Goal: Find contact information: Find contact information

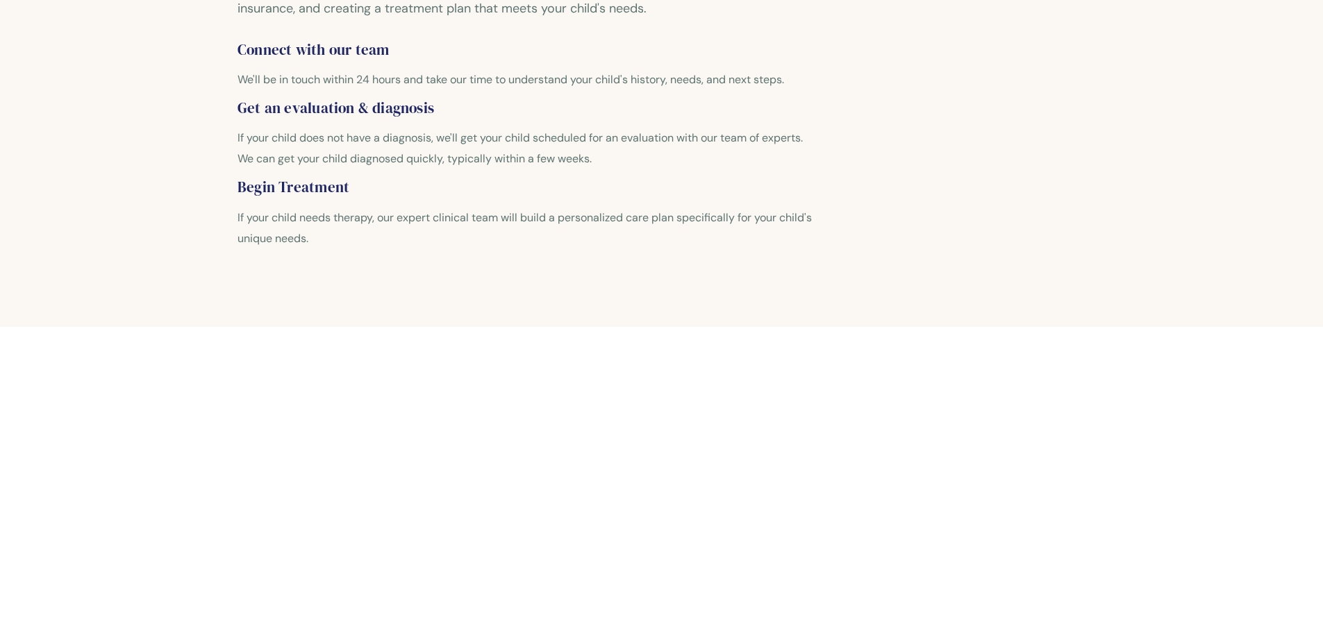
scroll to position [833, 0]
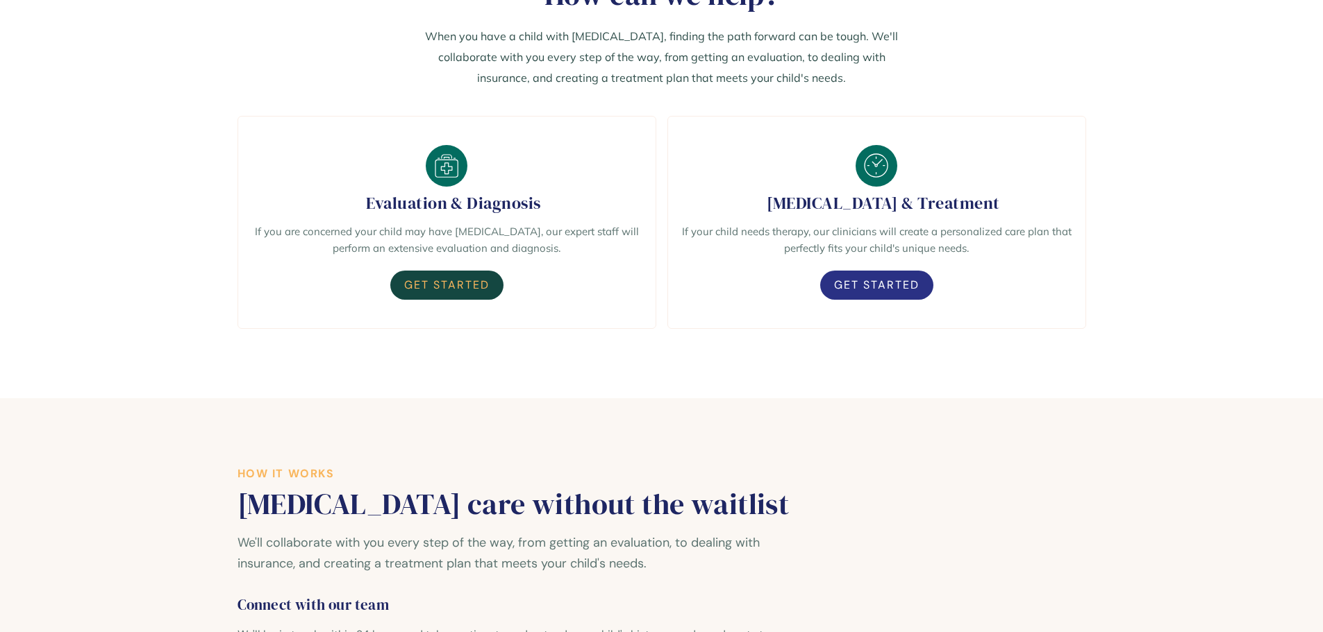
click at [439, 300] on link "Get Started" at bounding box center [446, 285] width 113 height 29
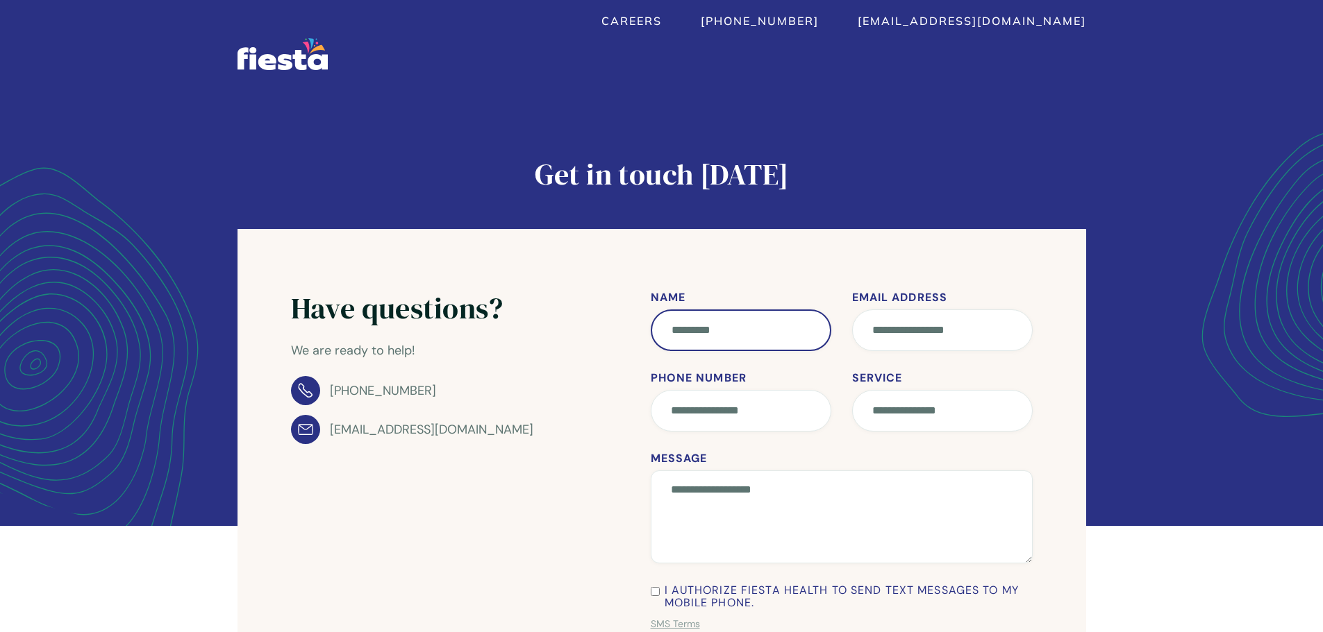
click at [778, 326] on input "Name" at bounding box center [741, 331] width 181 height 42
